Goal: Transaction & Acquisition: Purchase product/service

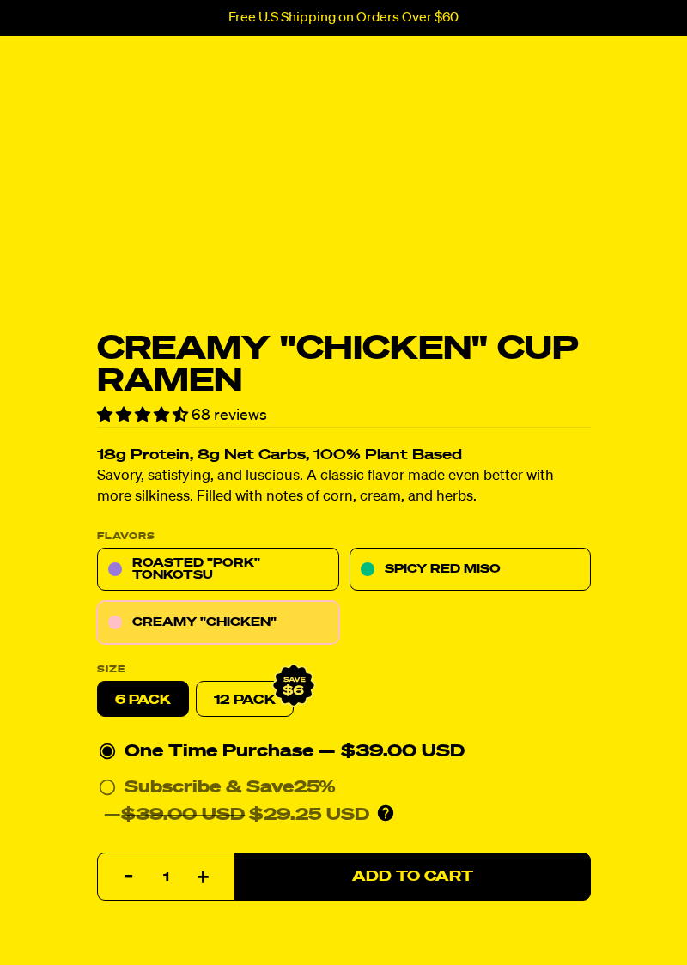
scroll to position [351, 0]
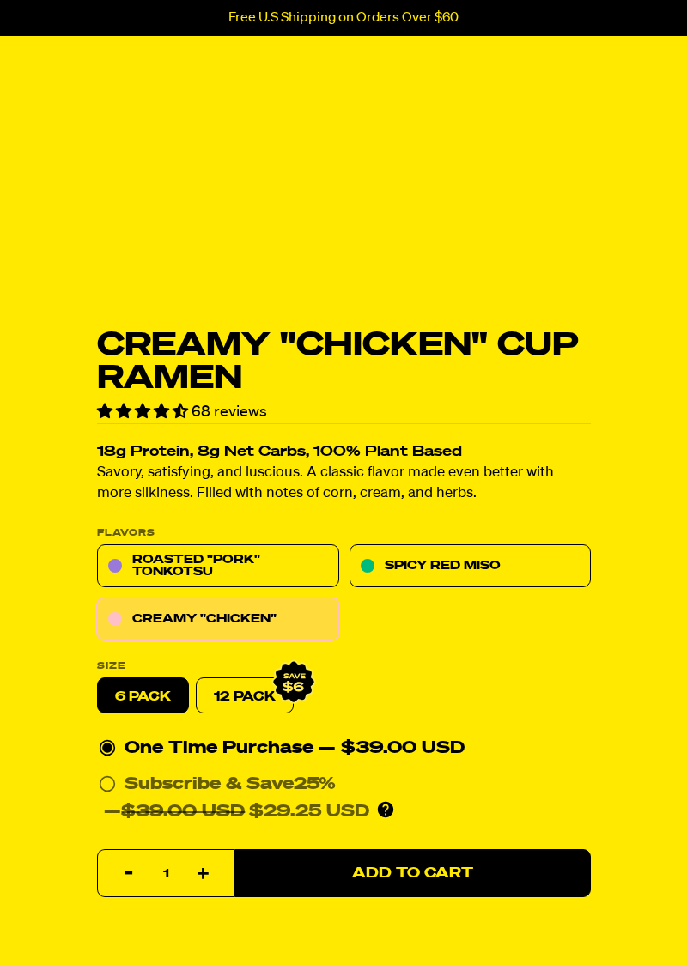
click at [5, 764] on div "Creamy "Chicken" Cup Ramen 68 reviews 18g Protein, 8g Net Carbs, 100% Plant Bas…" at bounding box center [343, 496] width 687 height 1437
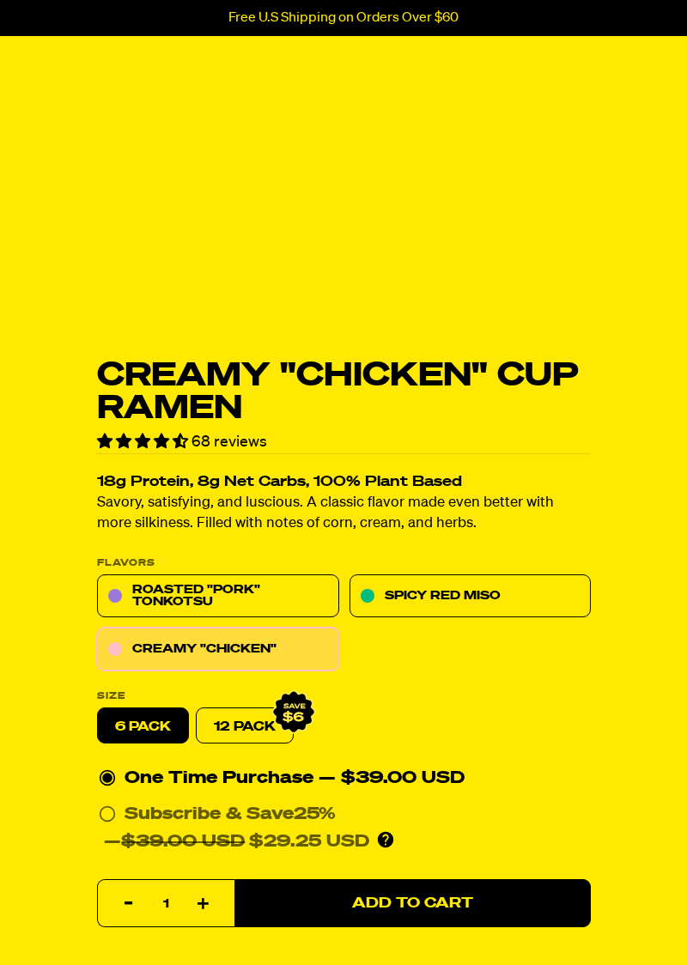
scroll to position [335, 0]
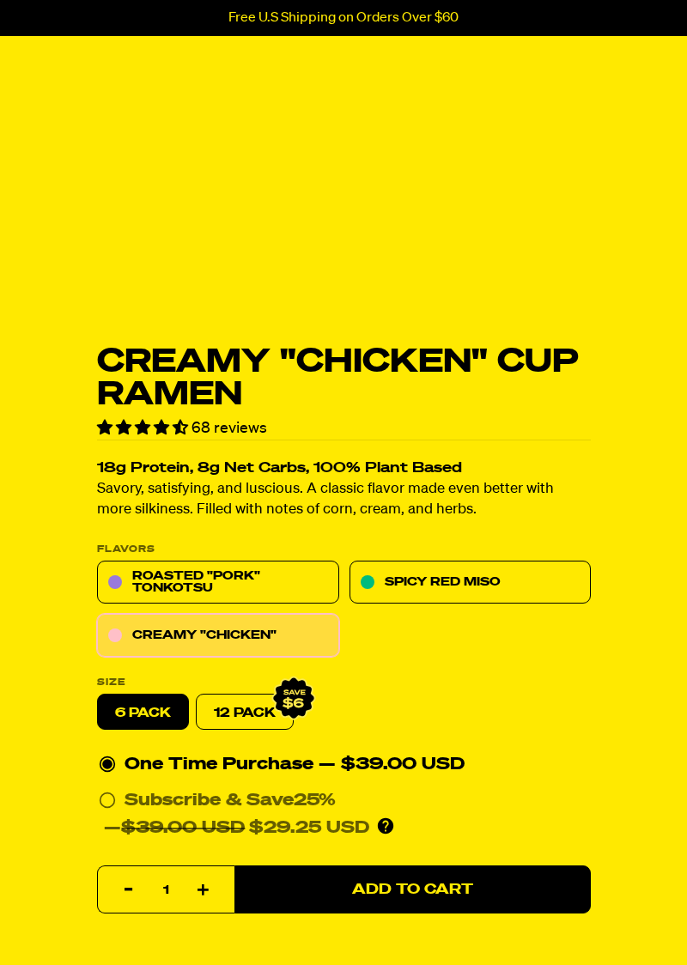
click at [3, 563] on div "Creamy "Chicken" Cup Ramen 68 reviews 18g Protein, 8g Net Carbs, 100% Plant Bas…" at bounding box center [343, 504] width 687 height 1419
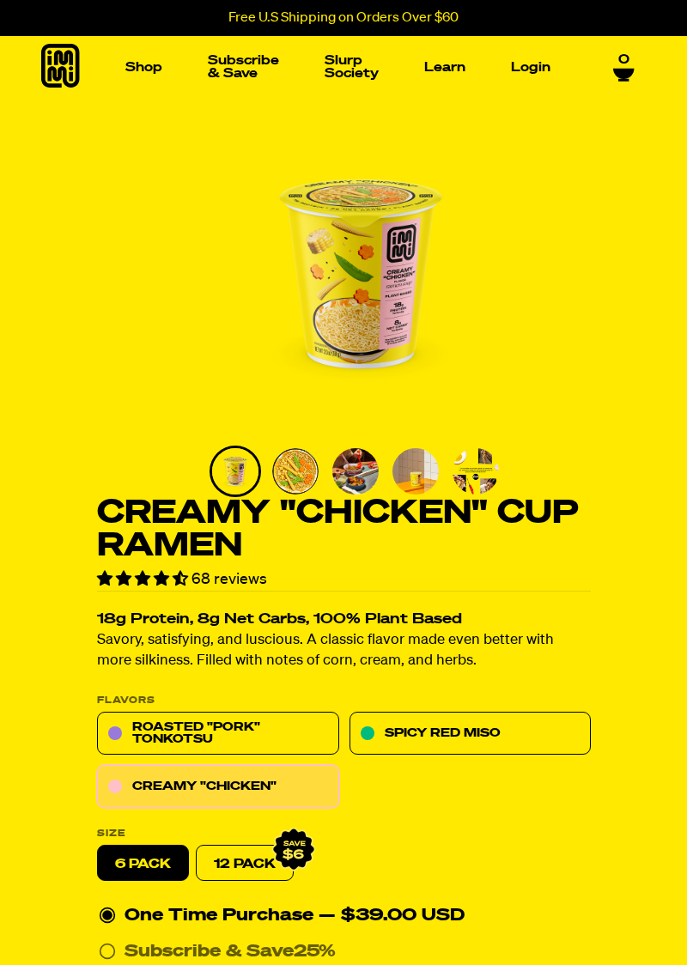
scroll to position [0, 0]
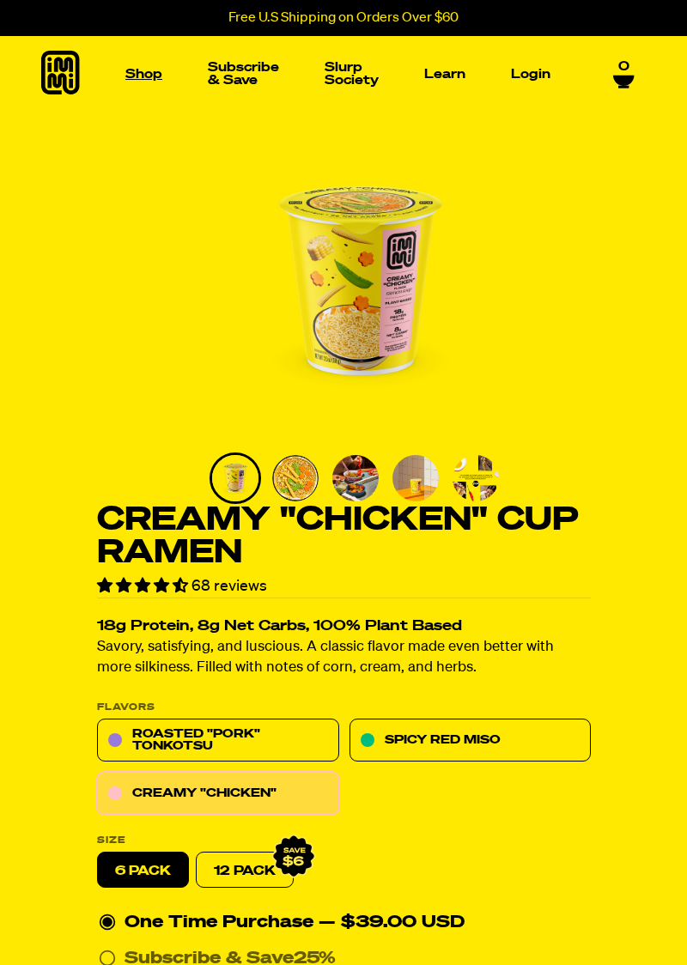
click at [129, 77] on link "Shop" at bounding box center [144, 74] width 51 height 27
click at [51, 201] on img "Main navigation" at bounding box center [89, 200] width 113 height 113
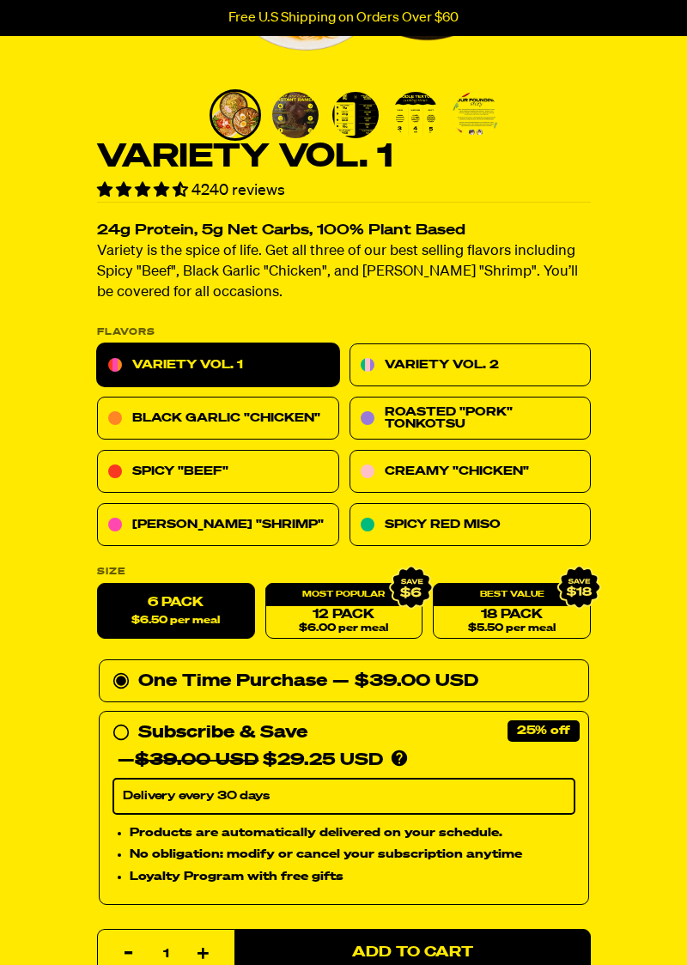
scroll to position [364, 0]
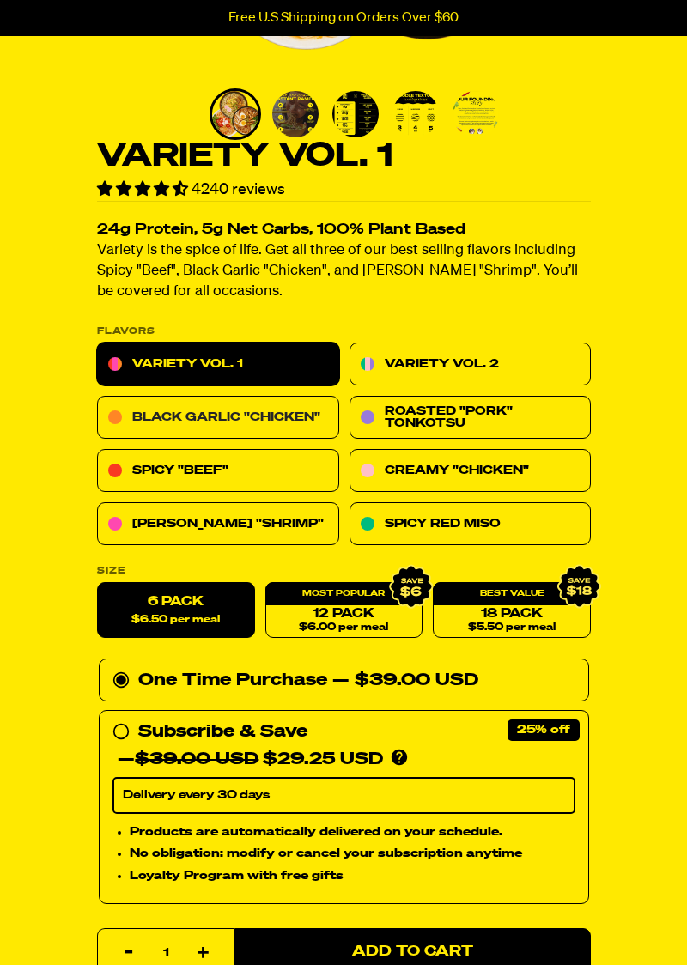
click at [109, 416] on link "Black Garlic "Chicken"" at bounding box center [218, 418] width 242 height 43
